Goal: Information Seeking & Learning: Find specific page/section

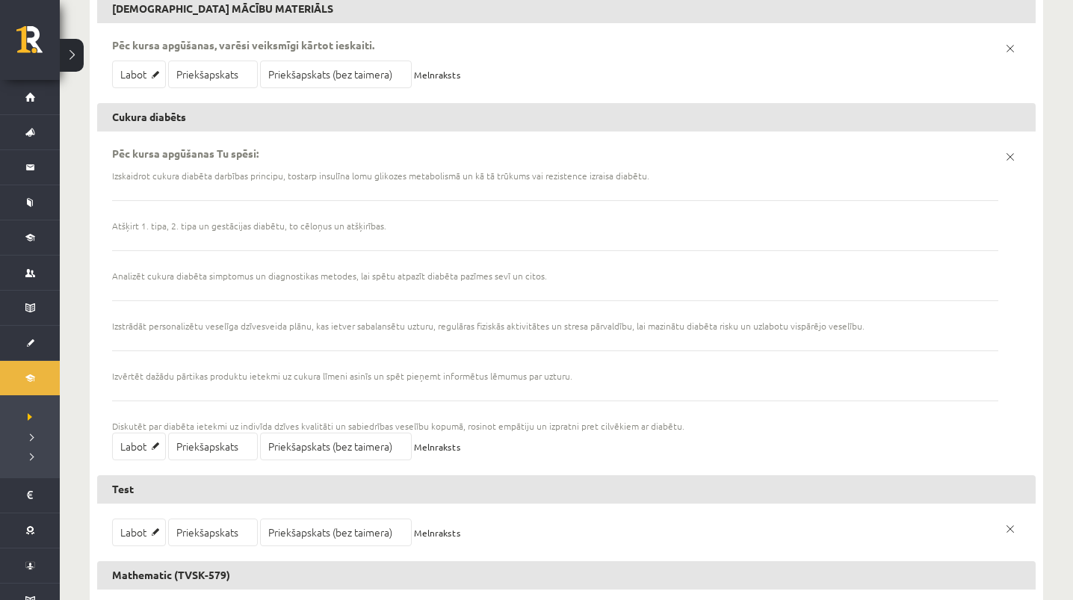
scroll to position [1917, 0]
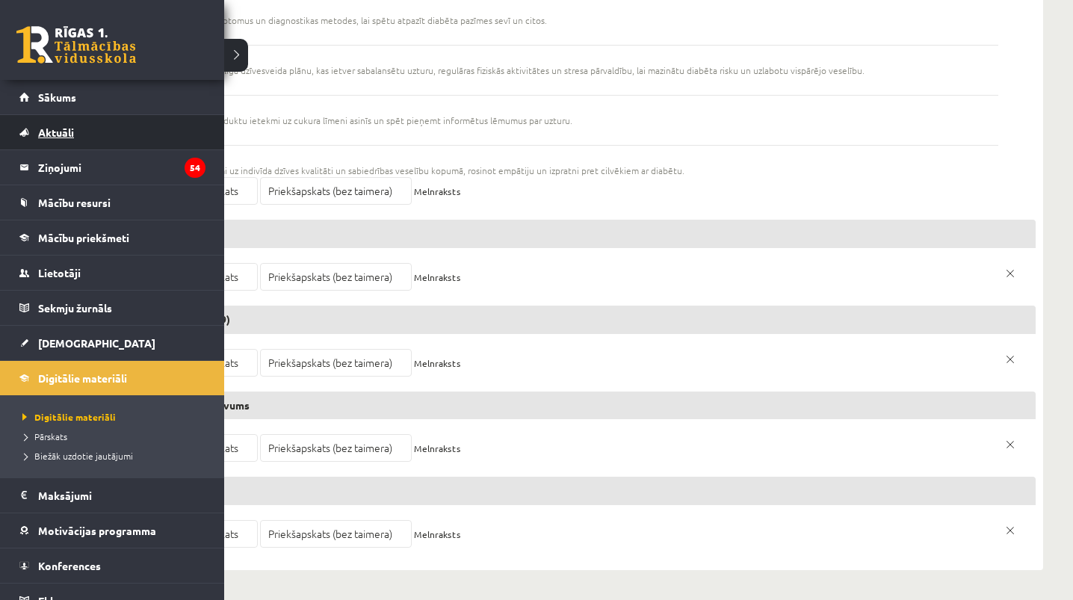
click at [58, 136] on span "Aktuāli" at bounding box center [56, 132] width 36 height 13
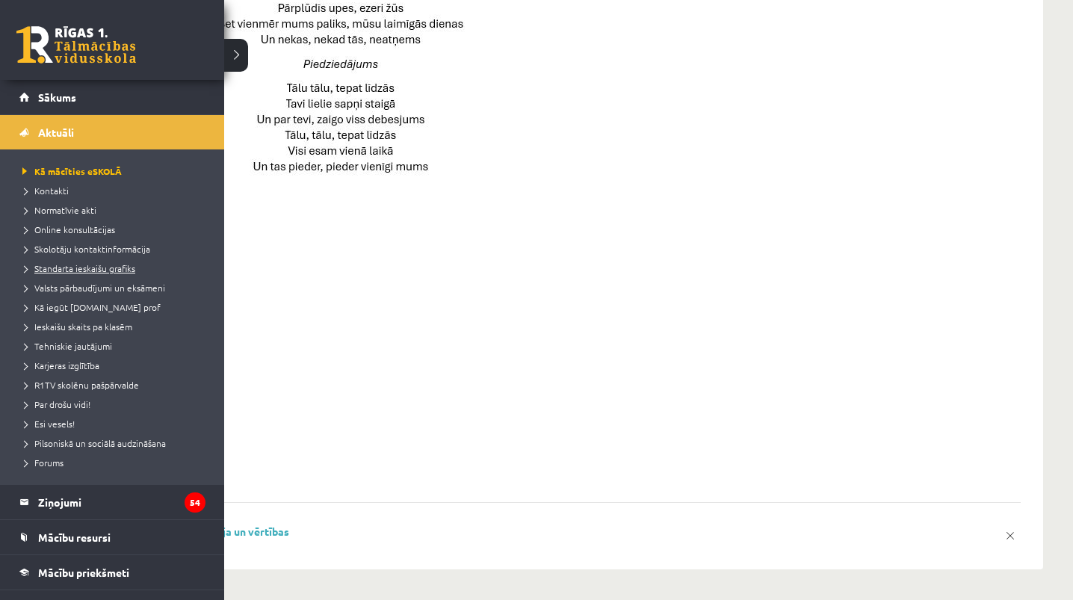
click at [68, 263] on span "Standarta ieskaišu grafiks" at bounding box center [77, 268] width 117 height 12
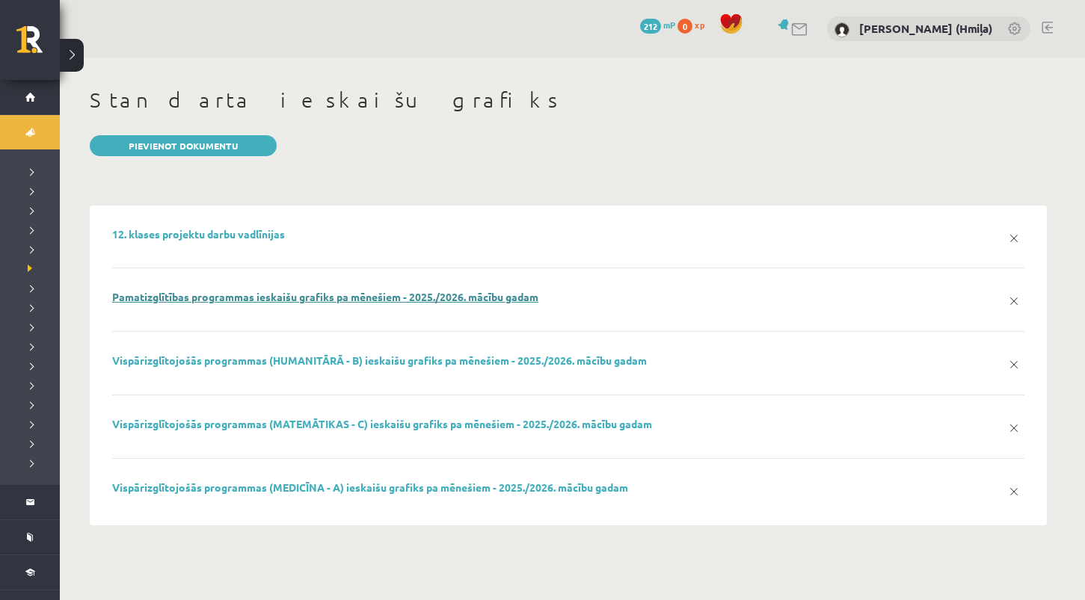
click at [276, 300] on link "Pamatizglītības programmas ieskaišu grafiks pa mēnešiem - 2025./2026. mācību ga…" at bounding box center [325, 296] width 426 height 13
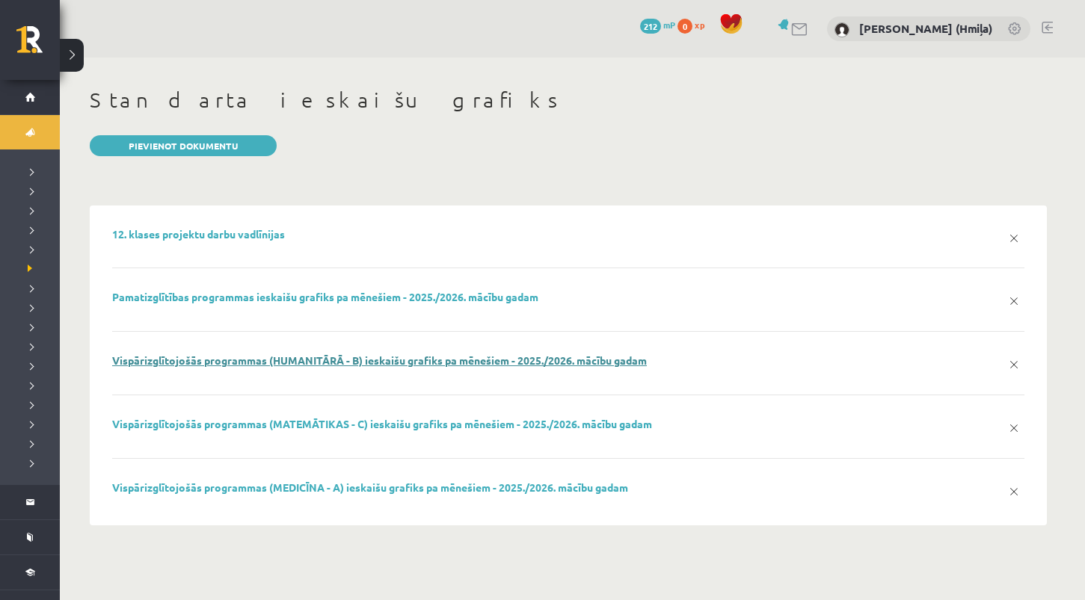
click at [313, 359] on link "Vispārizglītojošās programmas (HUMANITĀRĀ - B) ieskaišu grafiks pa mēnešiem - 2…" at bounding box center [379, 360] width 534 height 13
